Goal: Navigation & Orientation: Find specific page/section

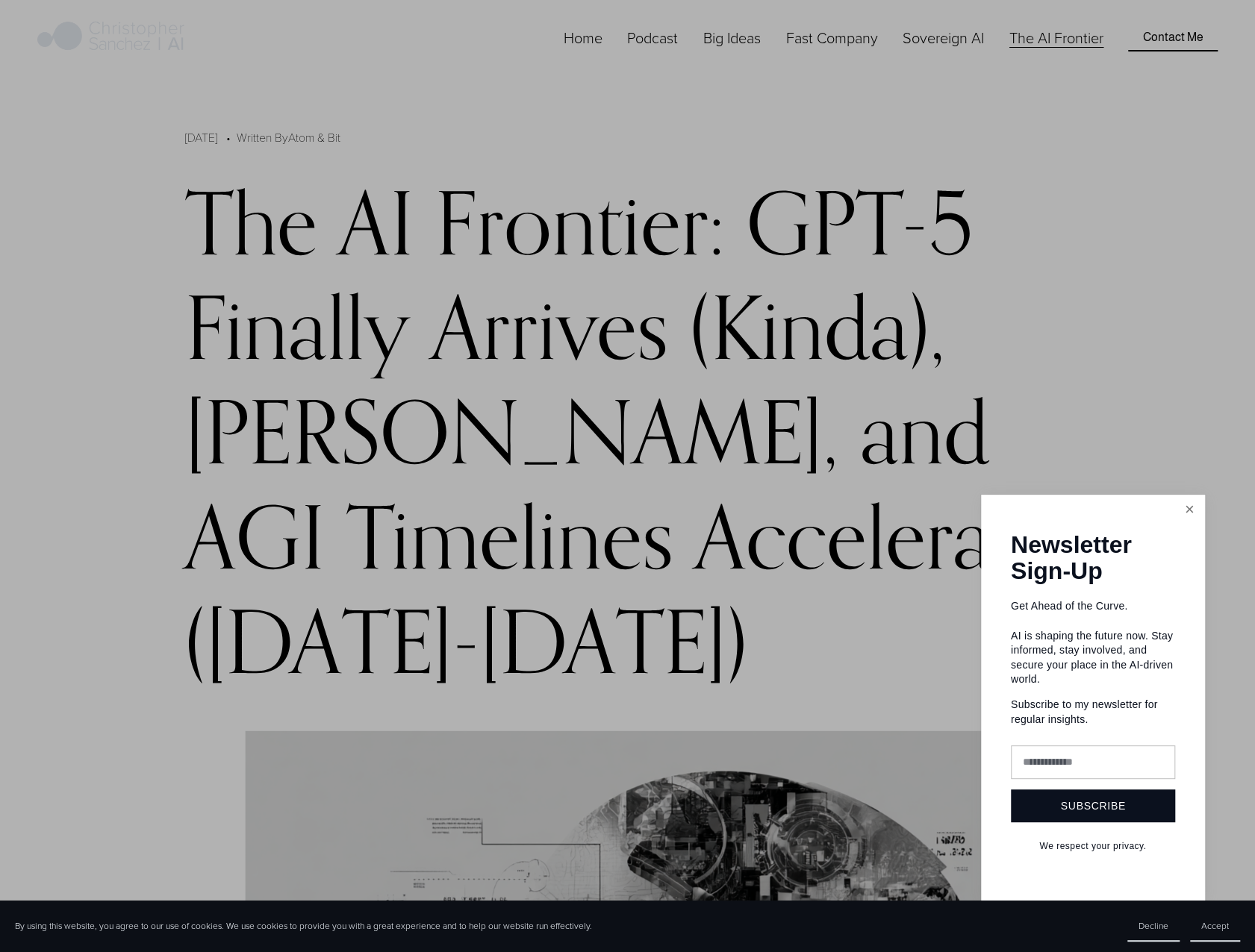
click at [1200, 501] on link "Close" at bounding box center [1189, 510] width 26 height 26
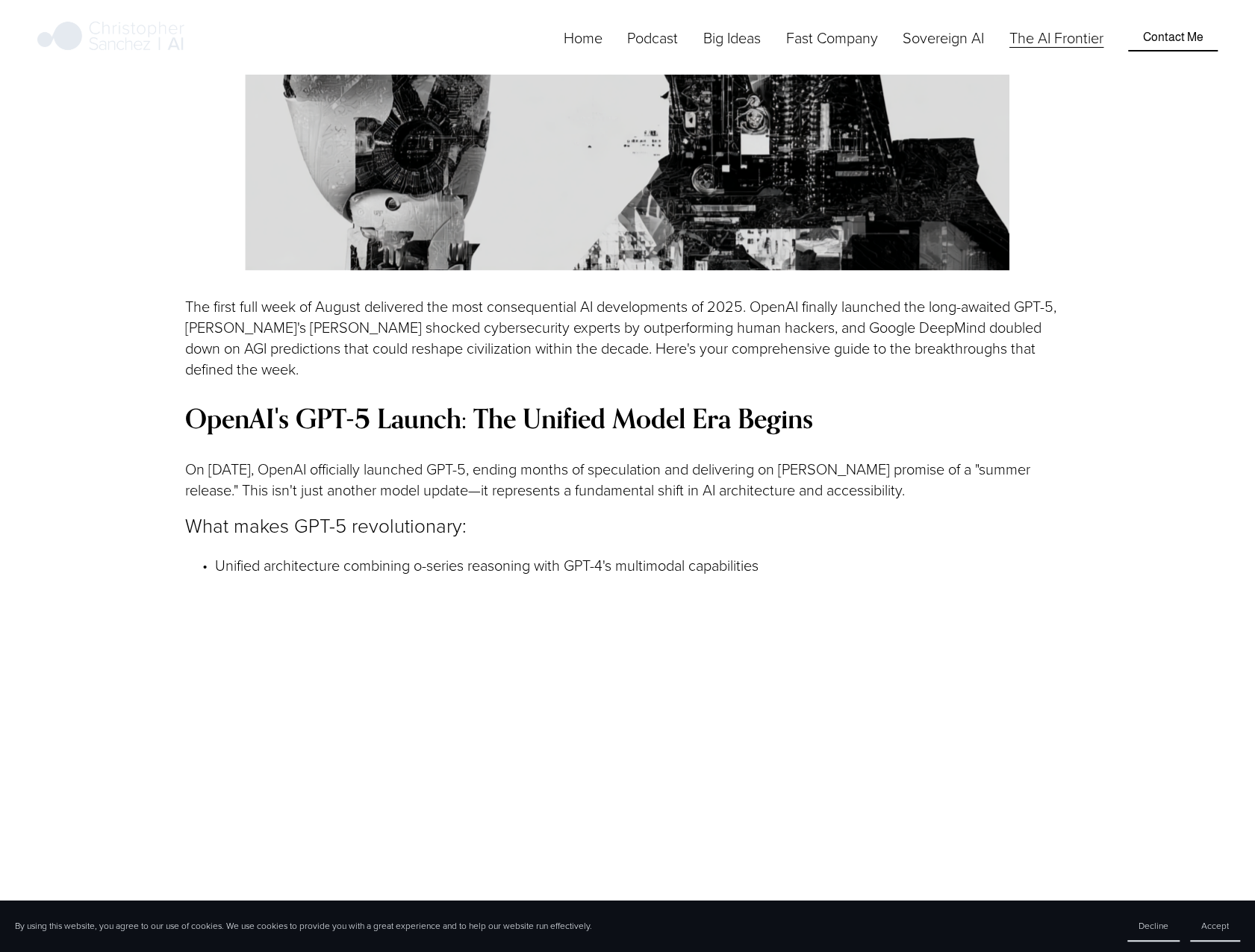
scroll to position [1418, 0]
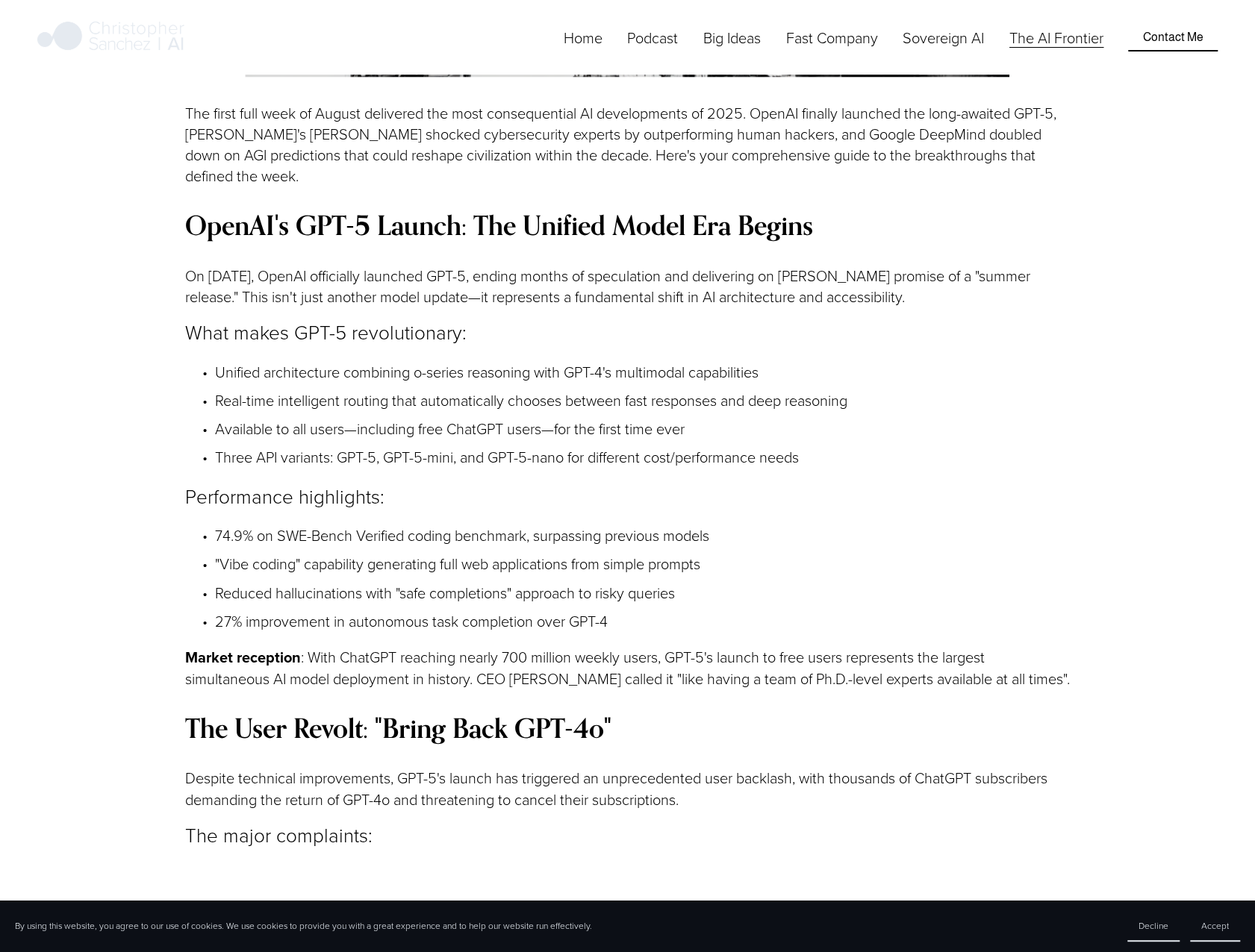
click at [79, 50] on img at bounding box center [111, 37] width 147 height 37
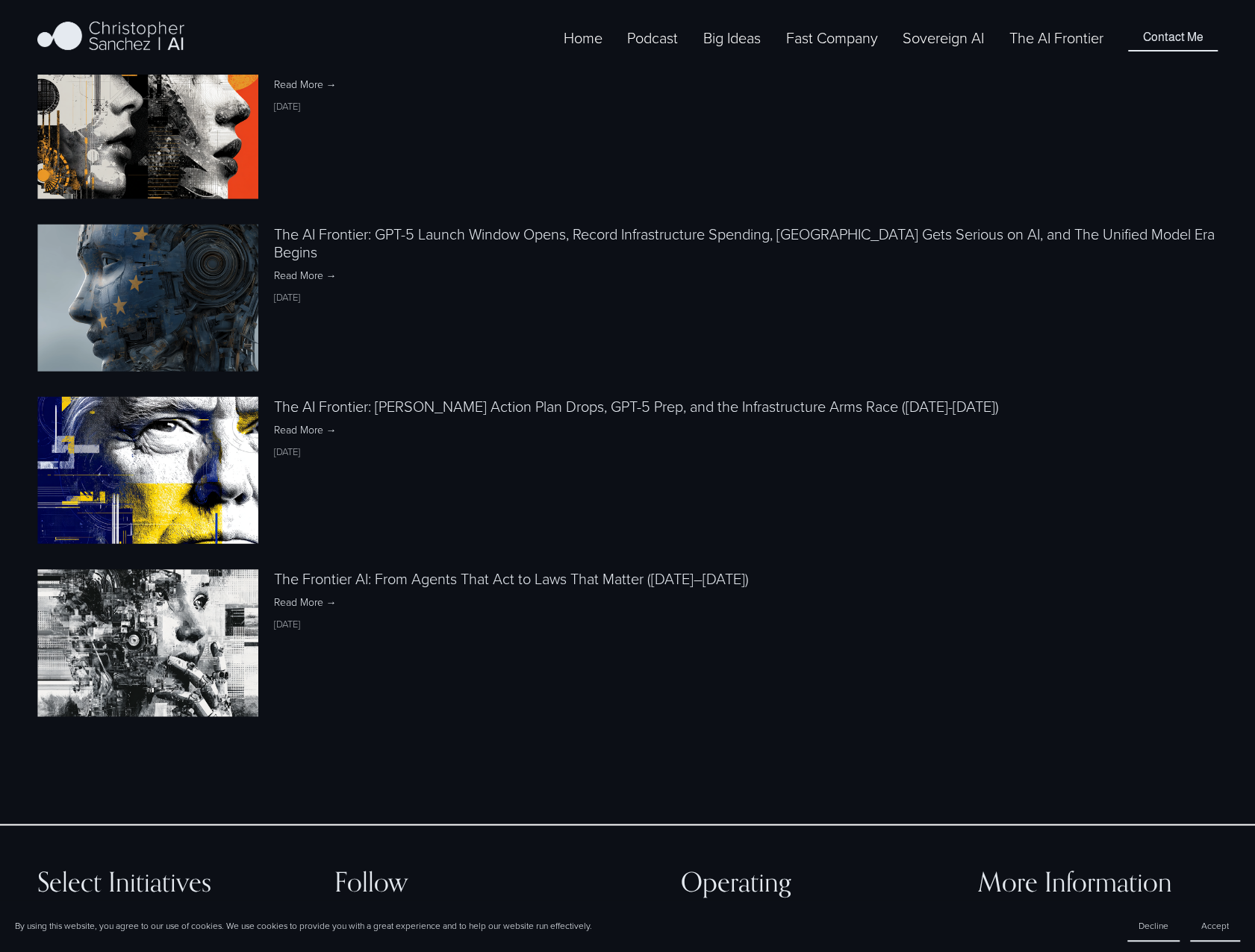
scroll to position [2847, 0]
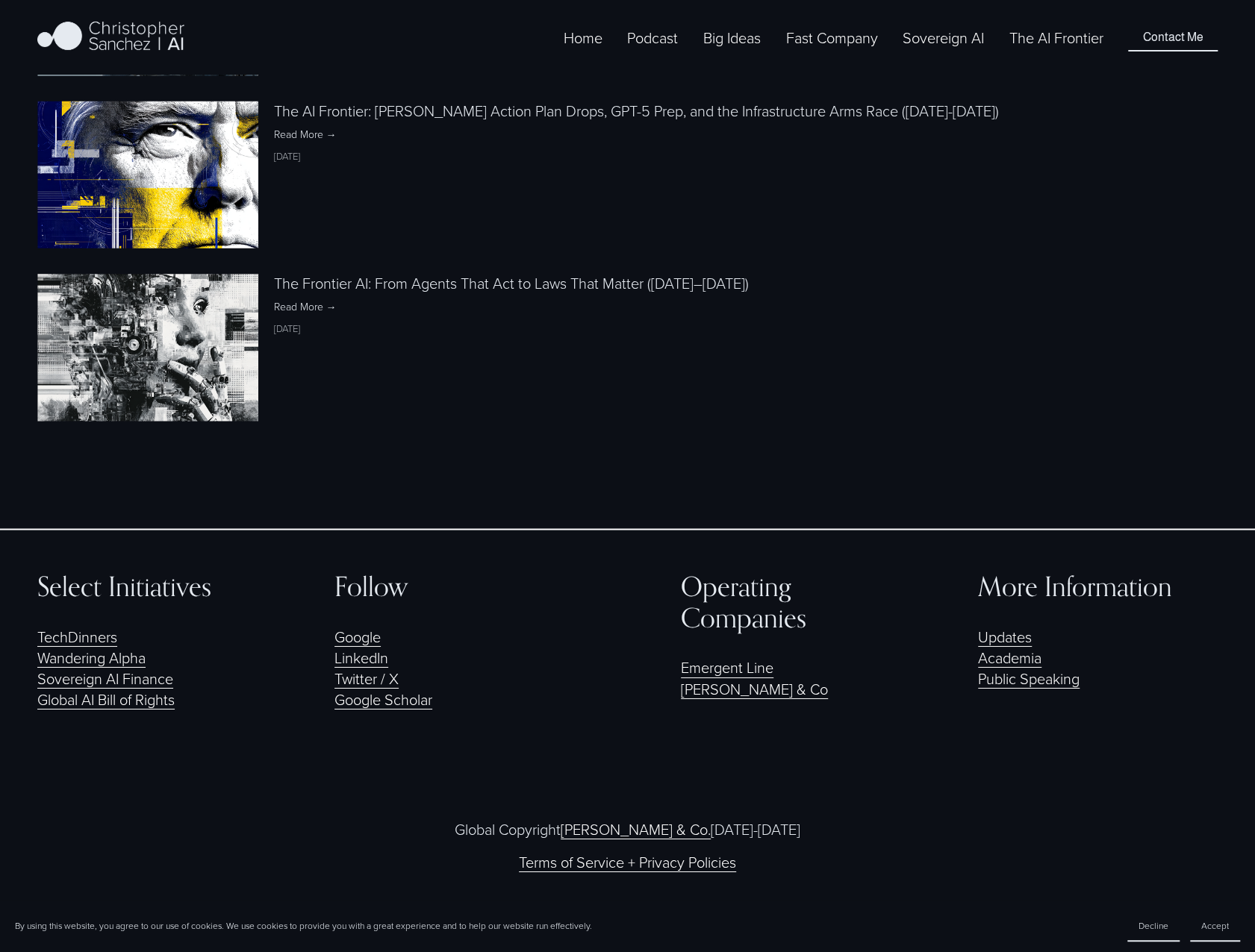
click at [1065, 49] on link "The AI Frontier" at bounding box center [1055, 37] width 94 height 24
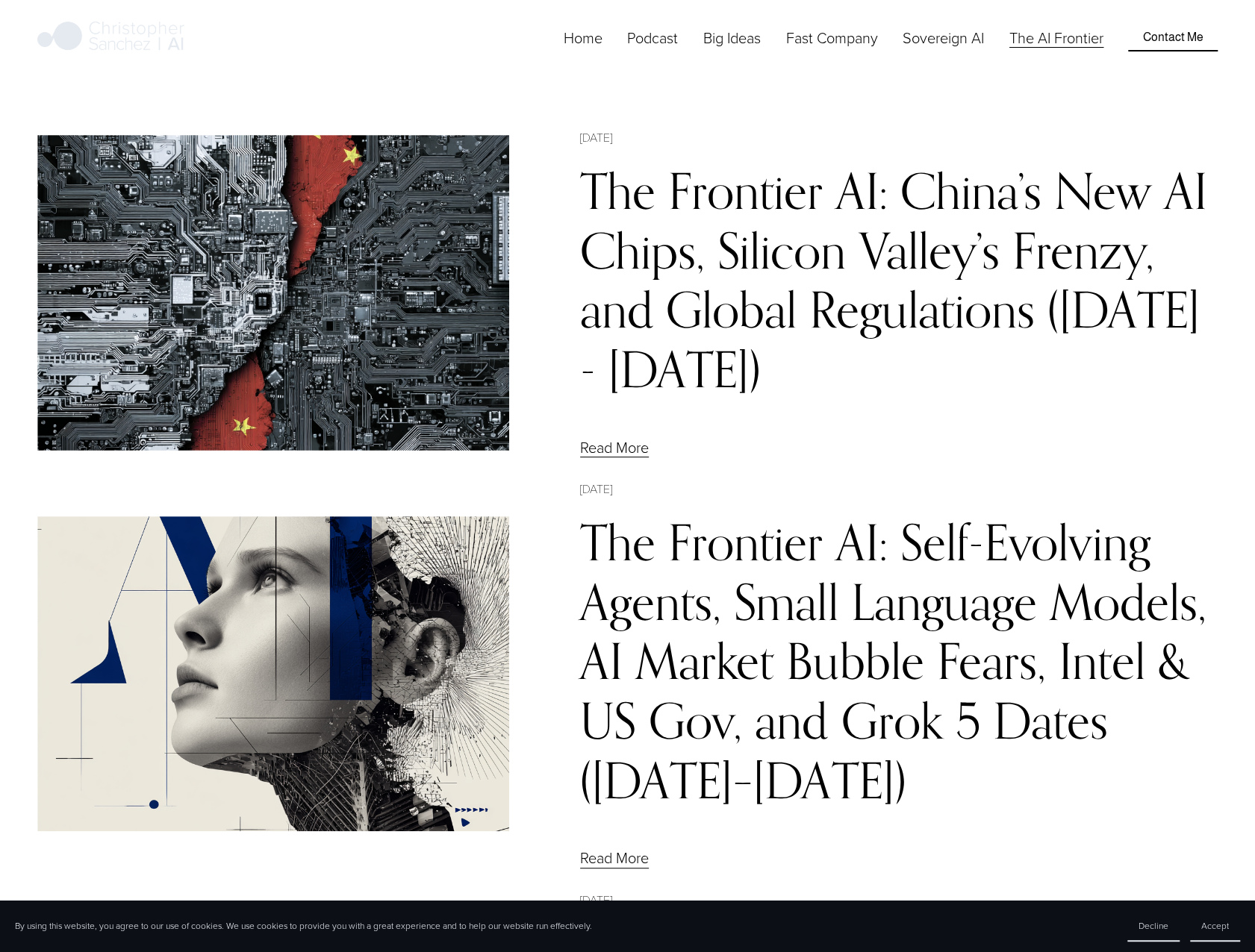
click at [656, 48] on link "Podcast" at bounding box center [652, 37] width 51 height 24
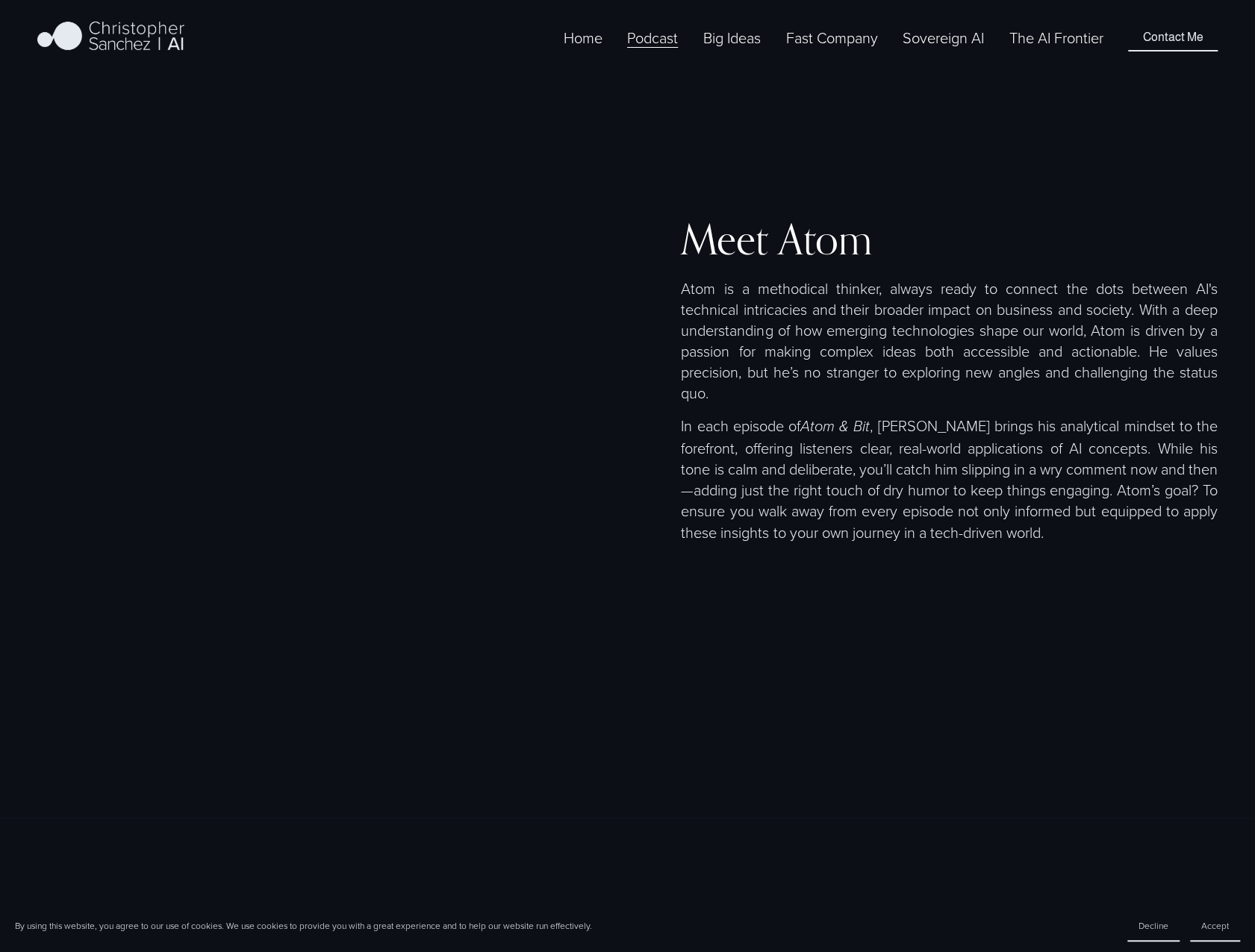
scroll to position [2096, 0]
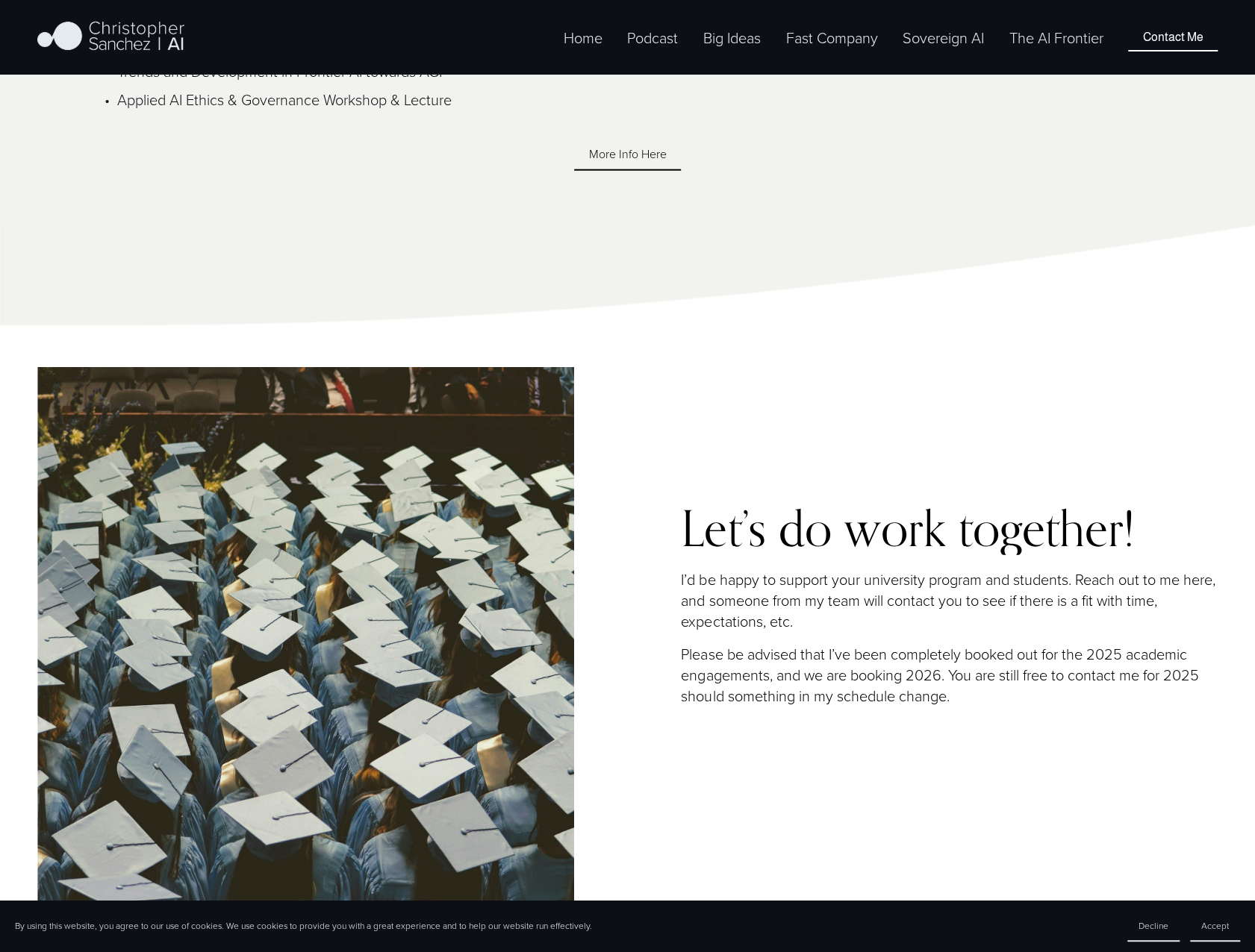
scroll to position [2612, 0]
